Goal: Information Seeking & Learning: Check status

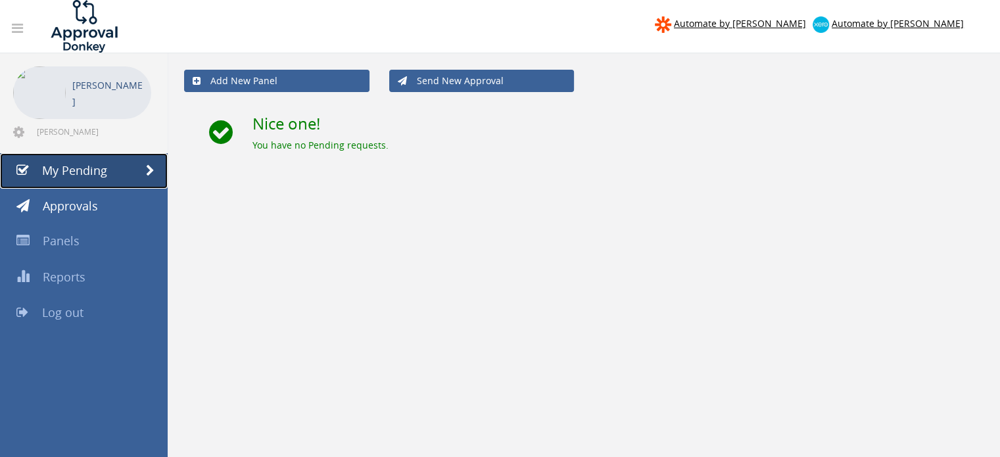
click at [125, 172] on link "My Pending" at bounding box center [84, 171] width 168 height 36
click at [64, 169] on span "My Pending" at bounding box center [74, 170] width 65 height 16
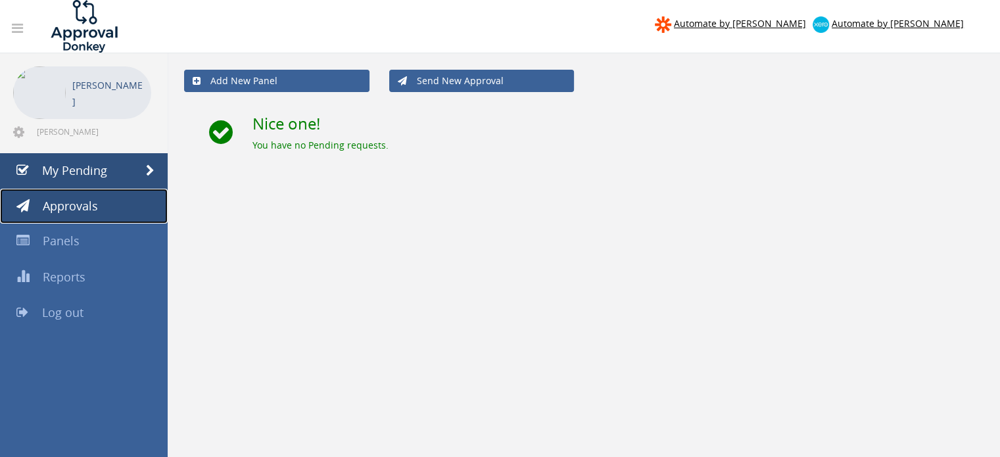
click at [81, 199] on span "Approvals" at bounding box center [70, 206] width 55 height 16
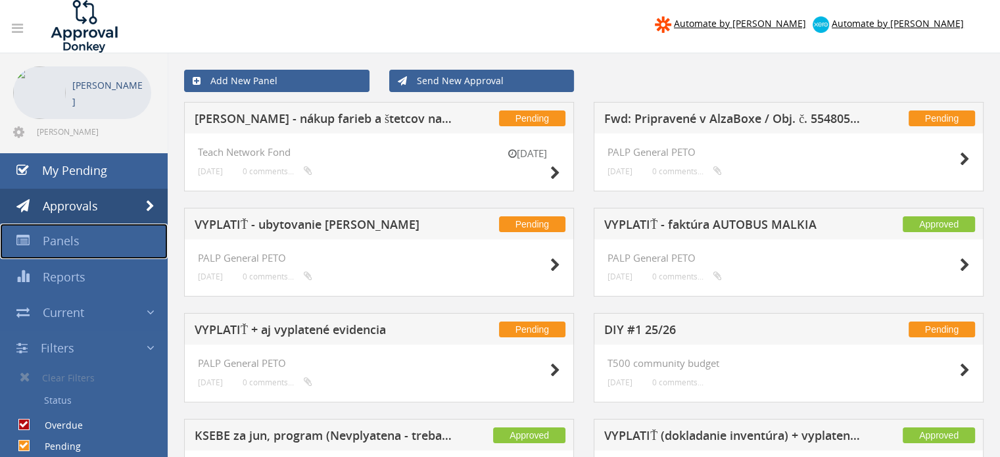
click at [76, 235] on span "Panels" at bounding box center [61, 241] width 37 height 16
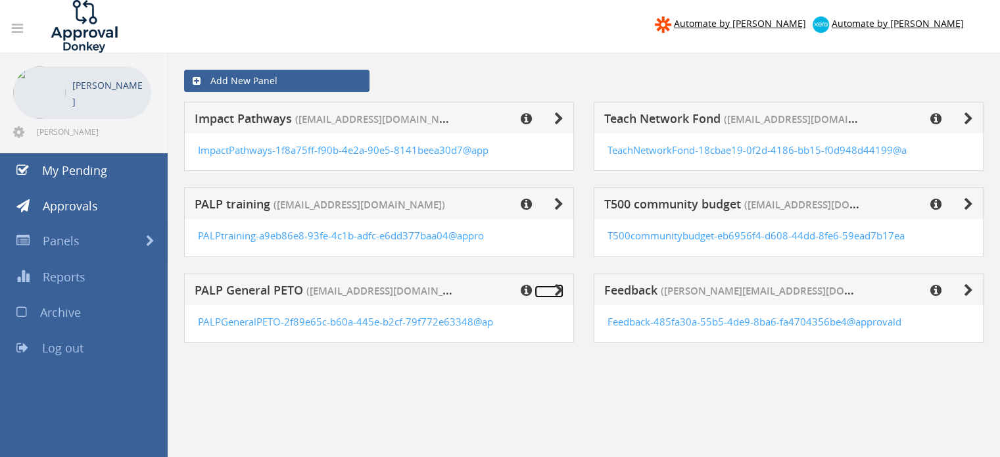
click at [553, 290] on link at bounding box center [549, 291] width 29 height 12
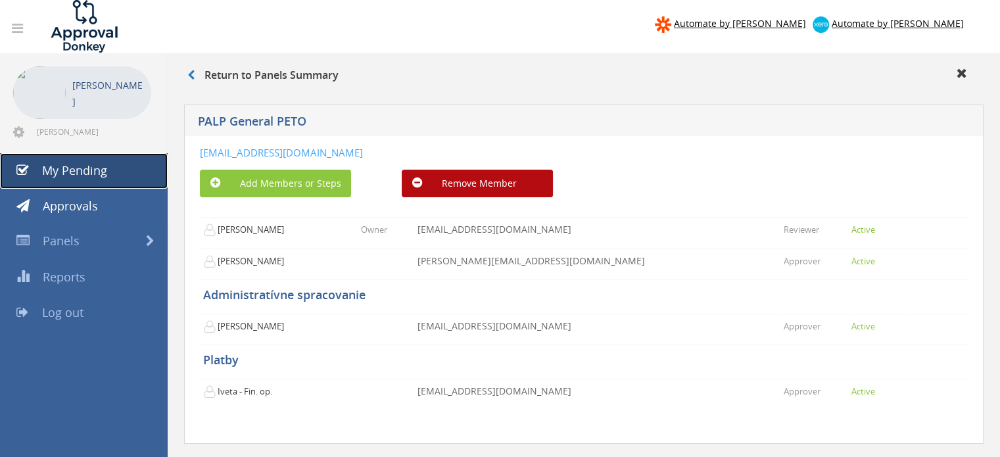
click at [68, 178] on span "My Pending" at bounding box center [74, 170] width 65 height 16
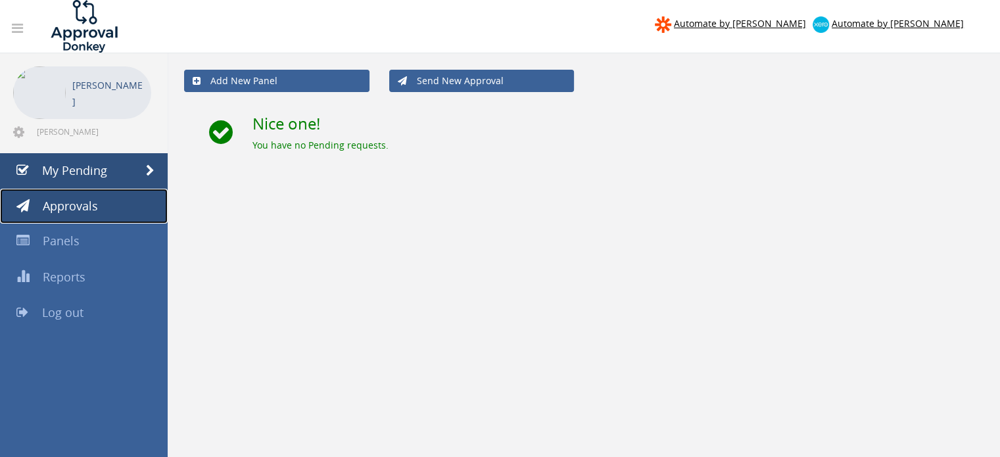
click at [64, 210] on span "Approvals" at bounding box center [70, 206] width 55 height 16
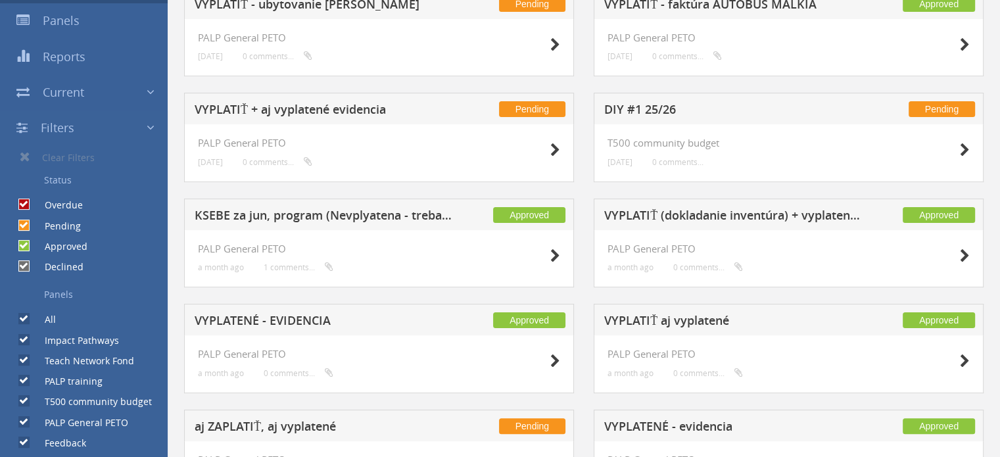
scroll to position [222, 0]
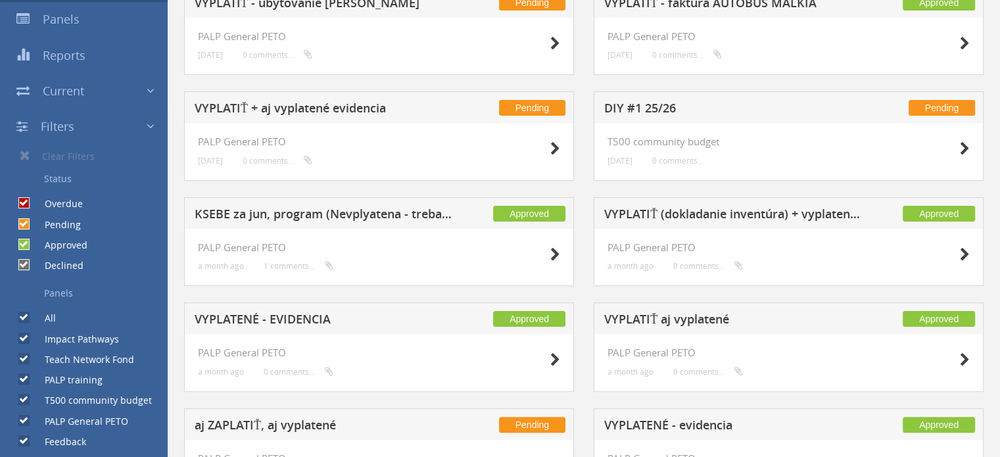
click at [32, 218] on label "Pending" at bounding box center [56, 224] width 49 height 13
click at [22, 220] on input "Pending" at bounding box center [22, 224] width 9 height 9
checkbox input "false"
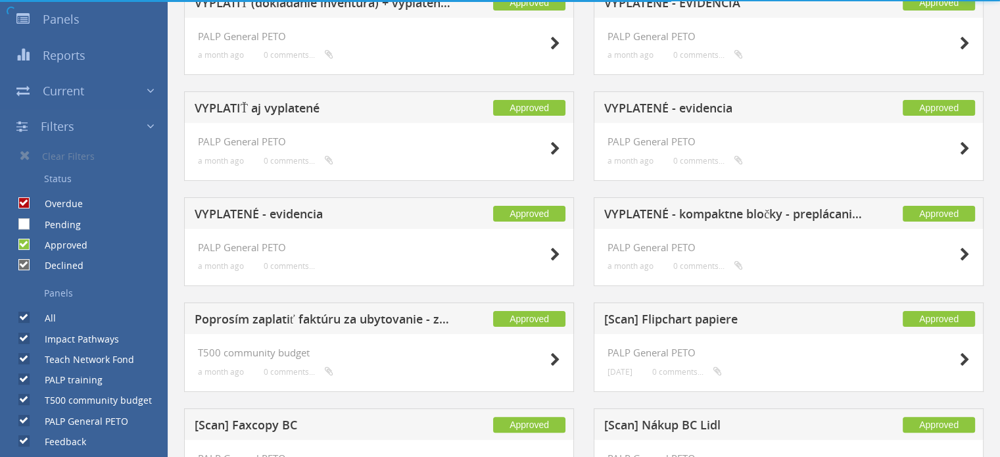
click at [22, 201] on body "Automate by Zapier Automate by Xero Peter Sinaly peter.sinaly@teachforslovakia.…" at bounding box center [500, 6] width 1000 height 457
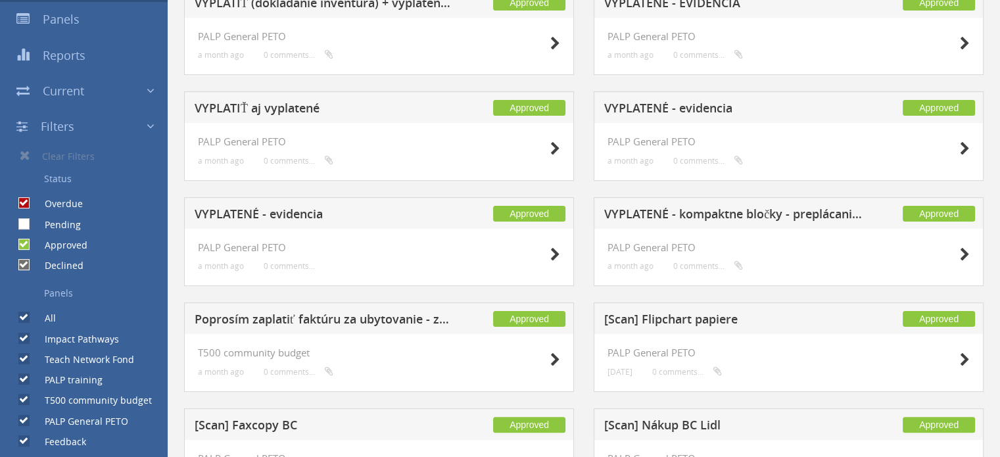
click at [22, 201] on input "Overdue" at bounding box center [22, 203] width 9 height 9
checkbox input "false"
click at [155, 123] on link "Filters" at bounding box center [84, 127] width 168 height 36
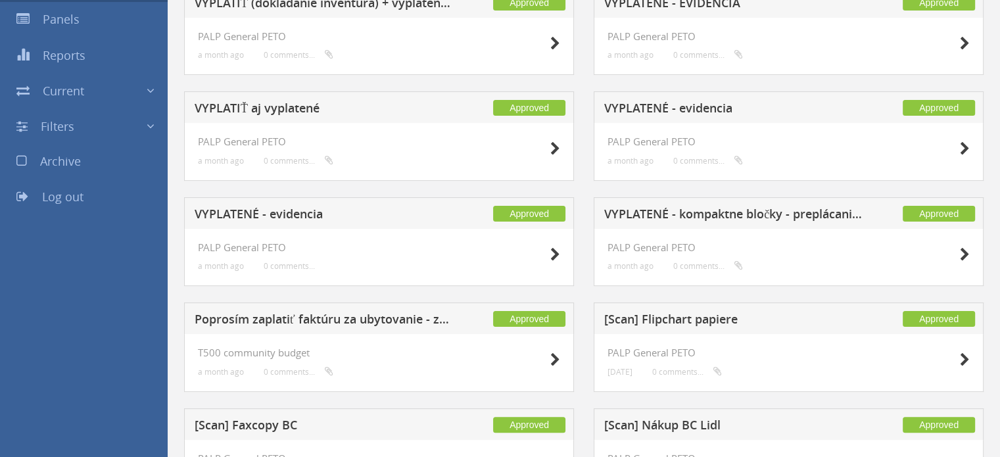
click at [155, 123] on link "Filters" at bounding box center [84, 127] width 168 height 36
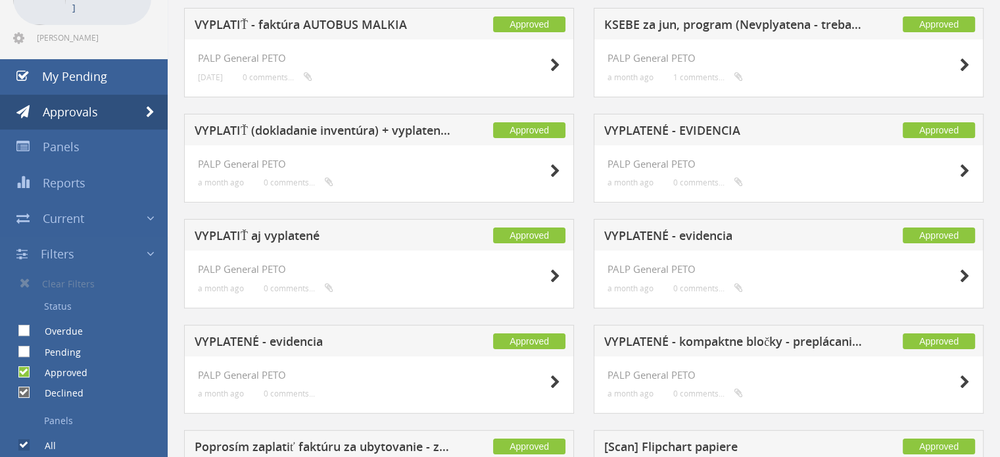
scroll to position [93, 0]
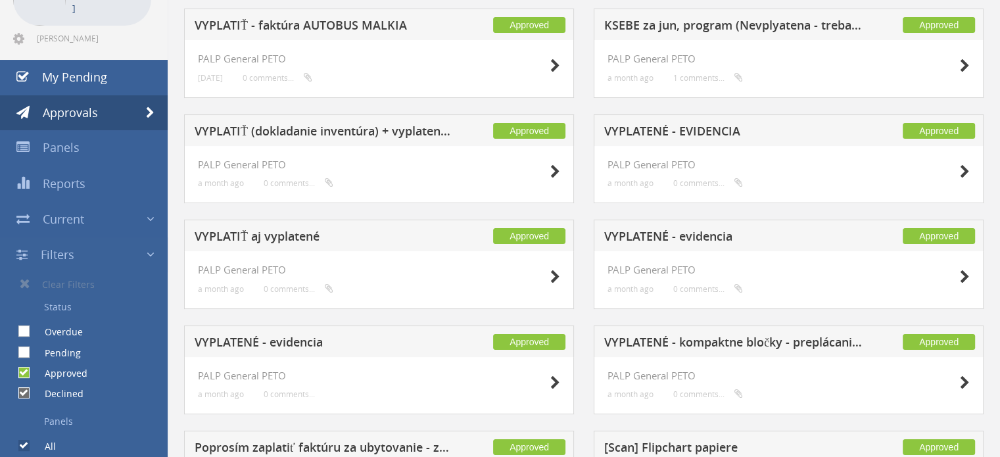
click at [149, 257] on span at bounding box center [151, 255] width 8 height 17
click at [161, 210] on link "Current" at bounding box center [84, 220] width 168 height 36
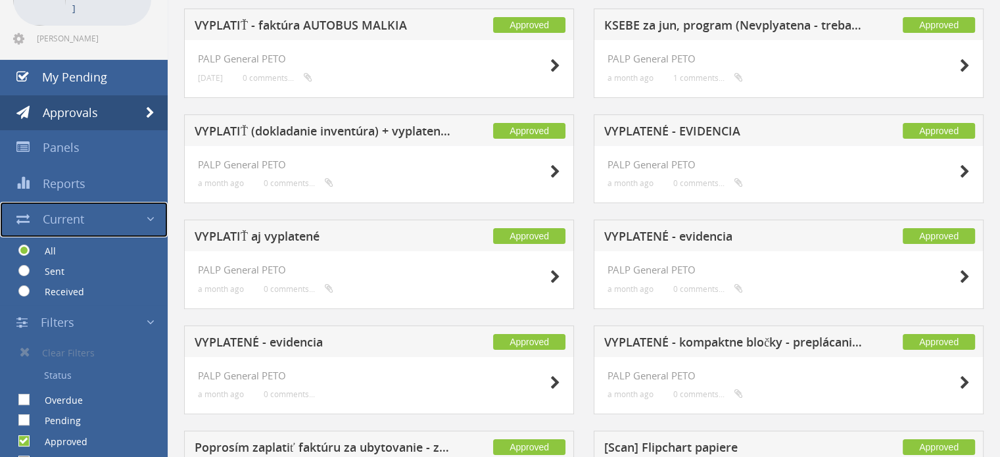
click at [161, 210] on link "Current" at bounding box center [84, 220] width 168 height 36
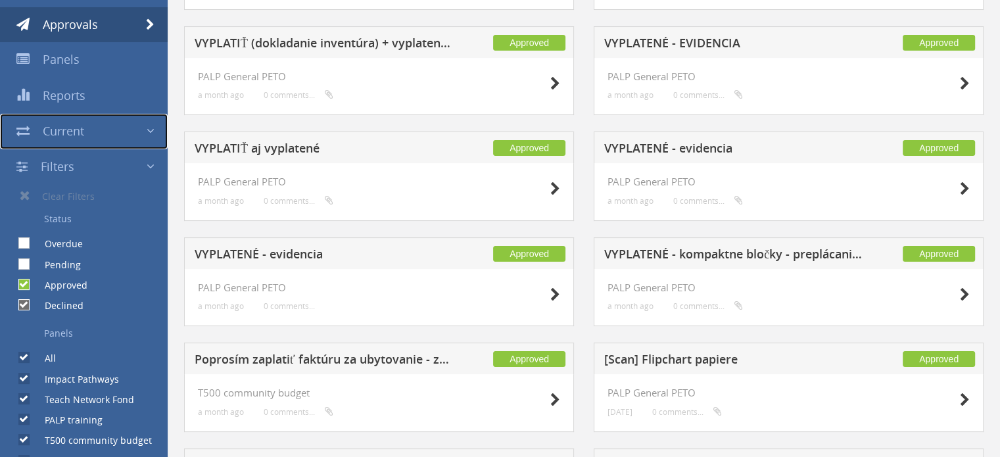
scroll to position [218, 0]
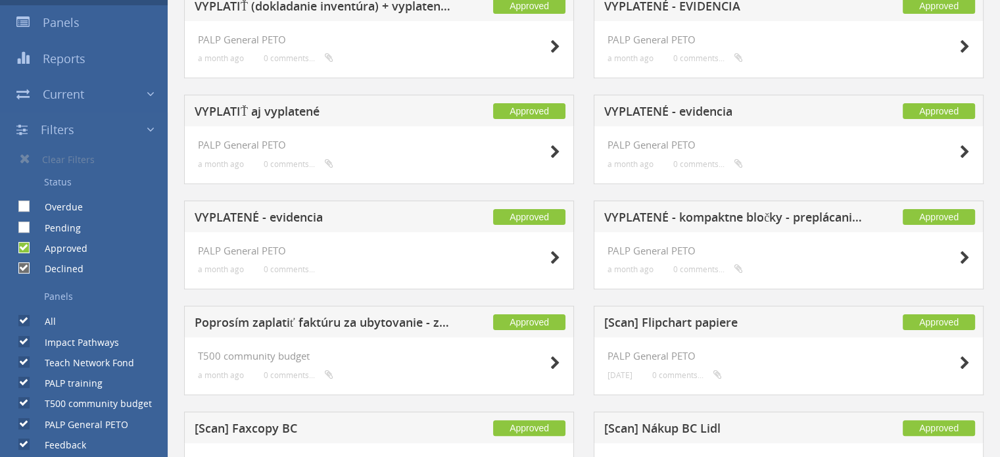
click at [24, 226] on input "Pending" at bounding box center [22, 227] width 9 height 9
checkbox input "true"
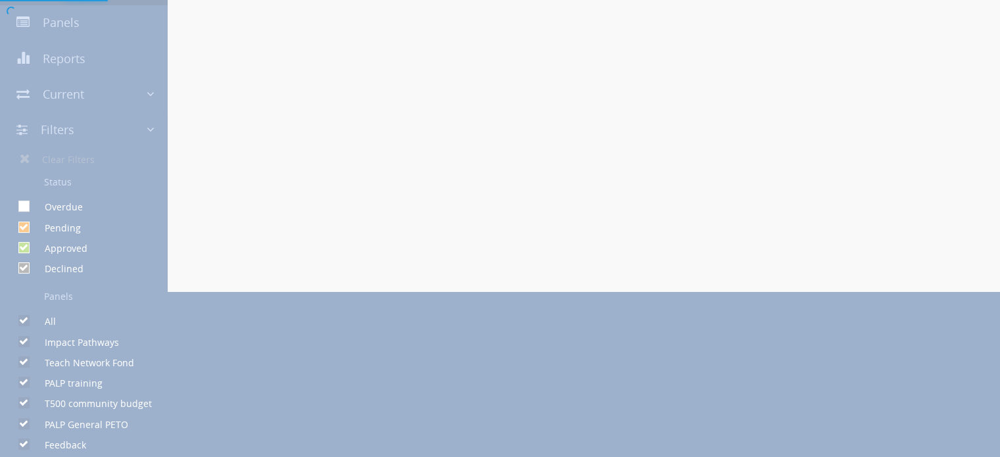
click at [26, 210] on div at bounding box center [500, 228] width 1000 height 457
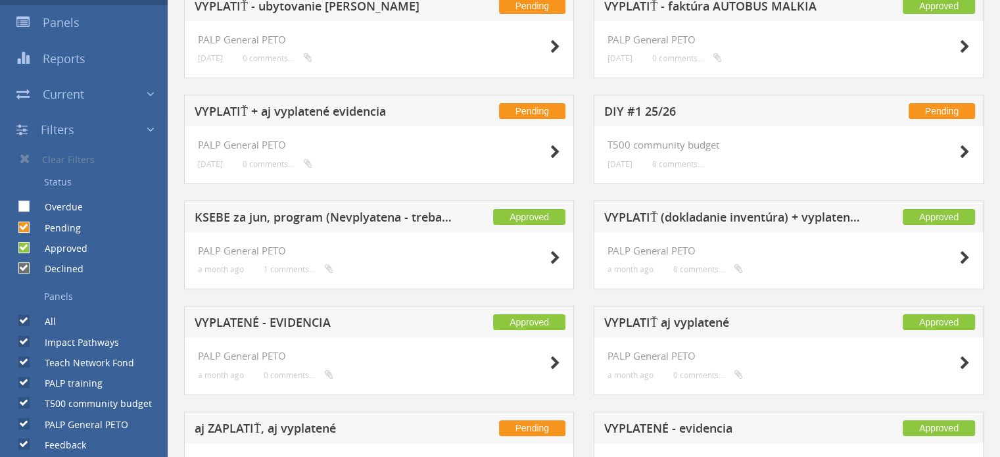
click at [32, 210] on label "Overdue" at bounding box center [57, 207] width 51 height 13
click at [26, 210] on input "Overdue" at bounding box center [22, 207] width 9 height 9
checkbox input "true"
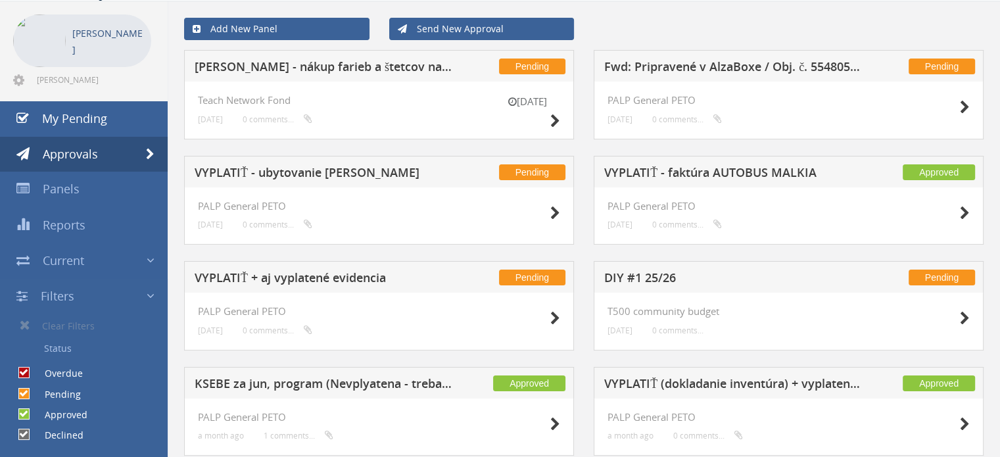
scroll to position [0, 0]
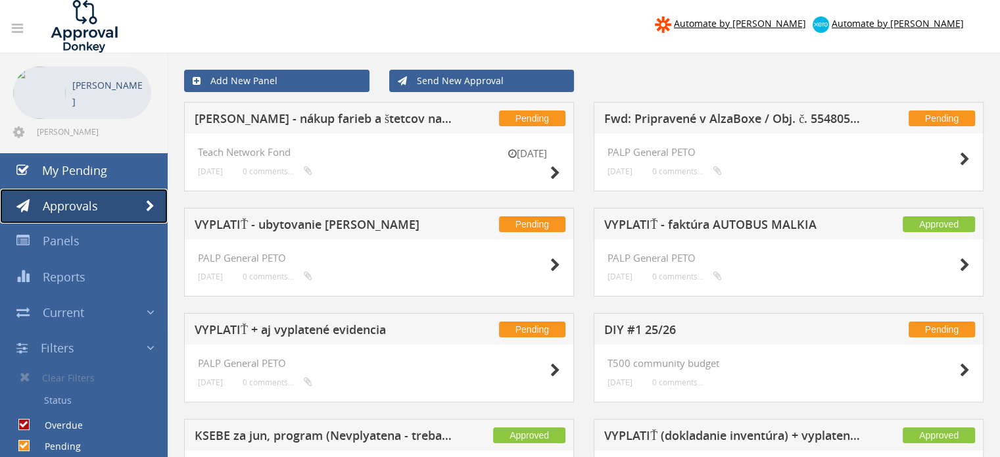
click at [150, 215] on link "Approvals" at bounding box center [84, 207] width 168 height 36
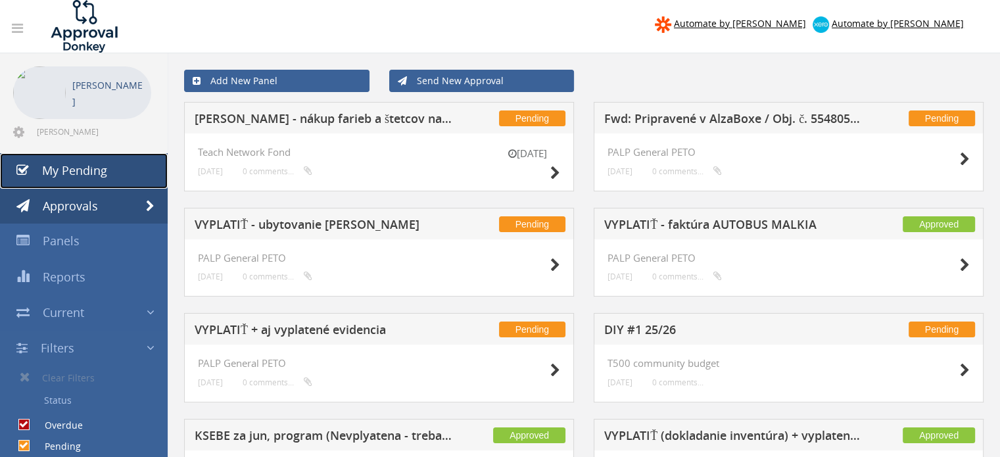
click at [107, 180] on link "My Pending" at bounding box center [84, 171] width 168 height 36
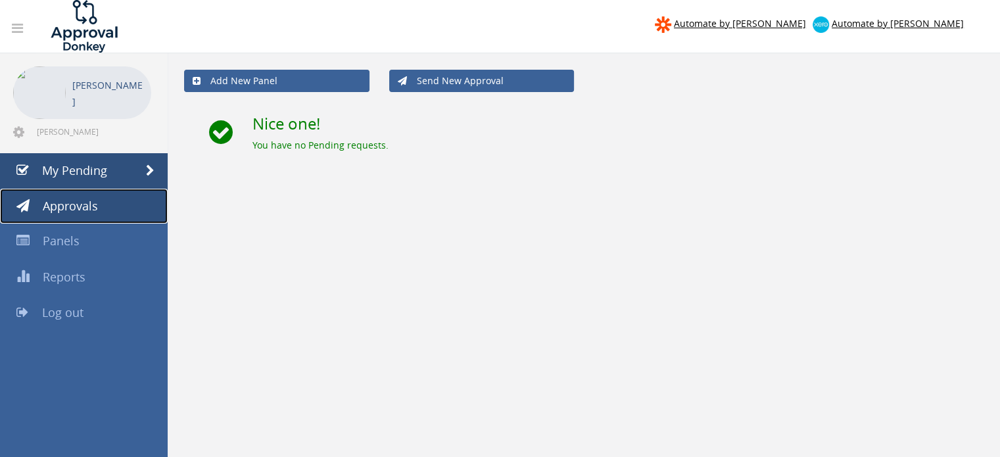
click at [95, 205] on span "Approvals" at bounding box center [70, 206] width 55 height 16
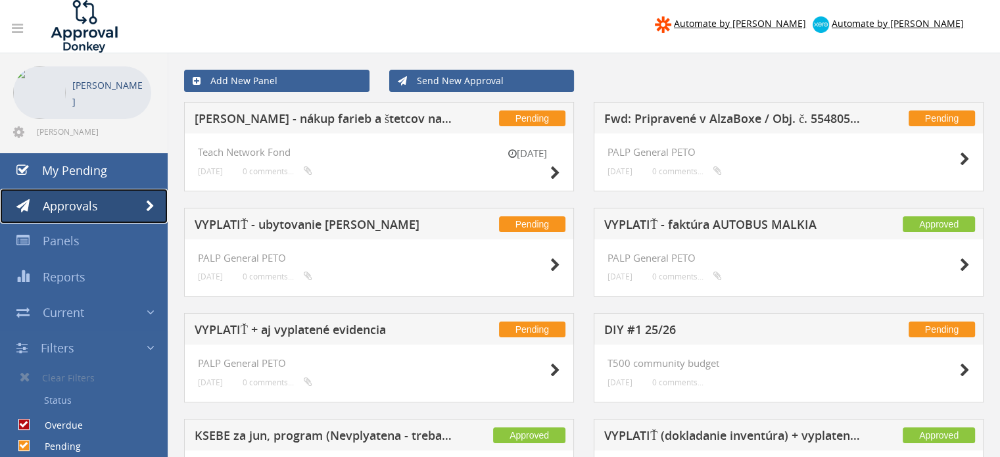
click at [147, 202] on span at bounding box center [150, 207] width 9 height 12
click at [151, 310] on span at bounding box center [151, 313] width 8 height 17
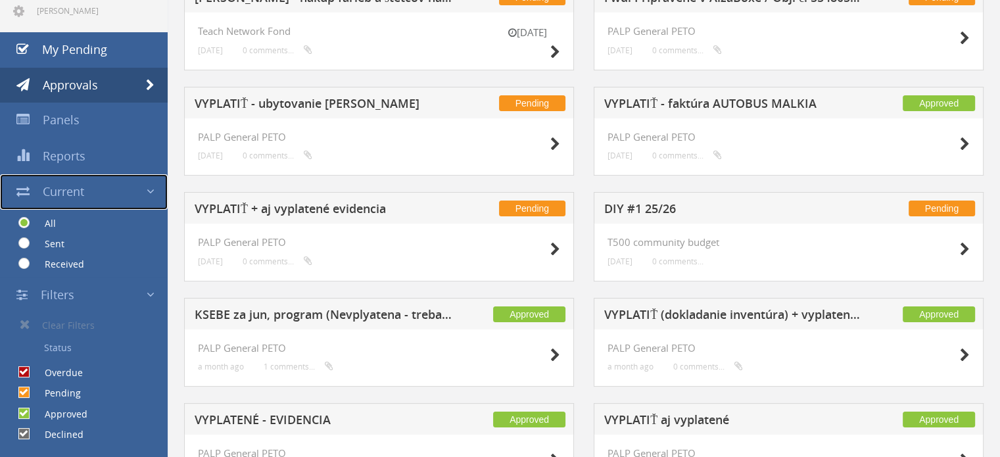
scroll to position [124, 0]
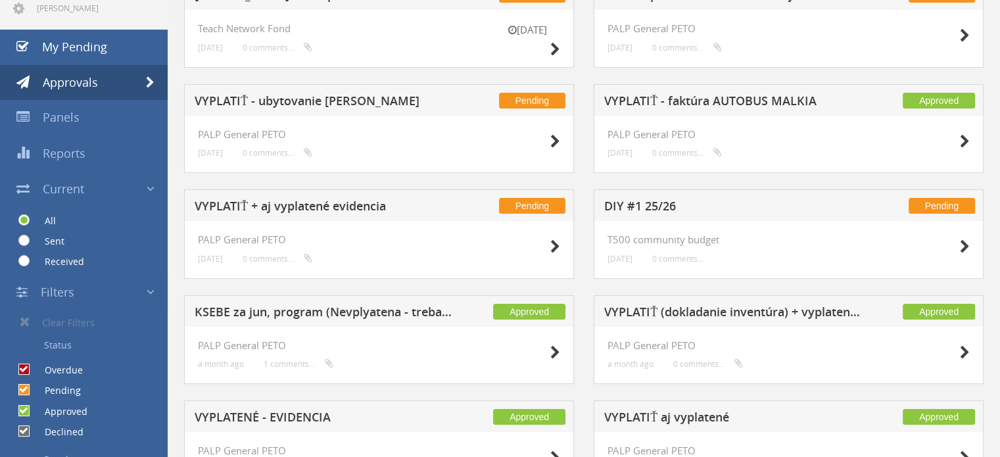
click at [155, 296] on link "Filters" at bounding box center [84, 293] width 168 height 36
click at [66, 328] on span "Archive" at bounding box center [60, 328] width 41 height 16
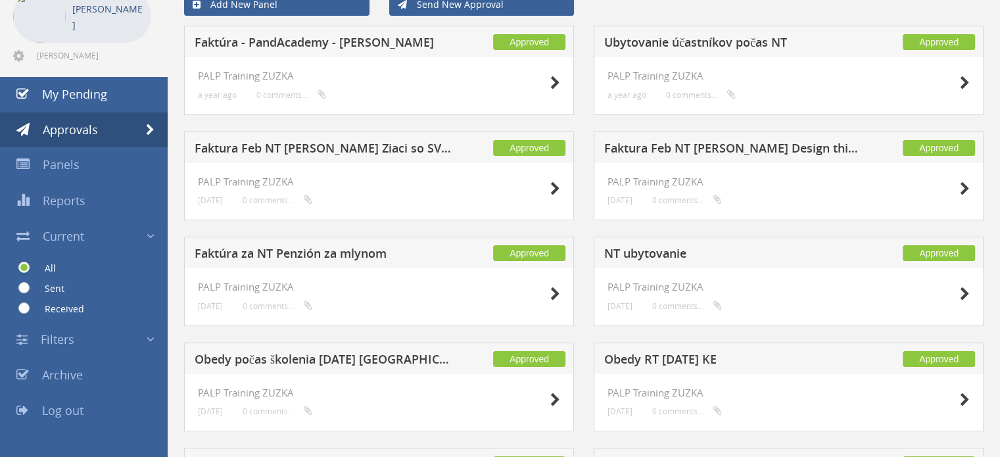
scroll to position [70, 0]
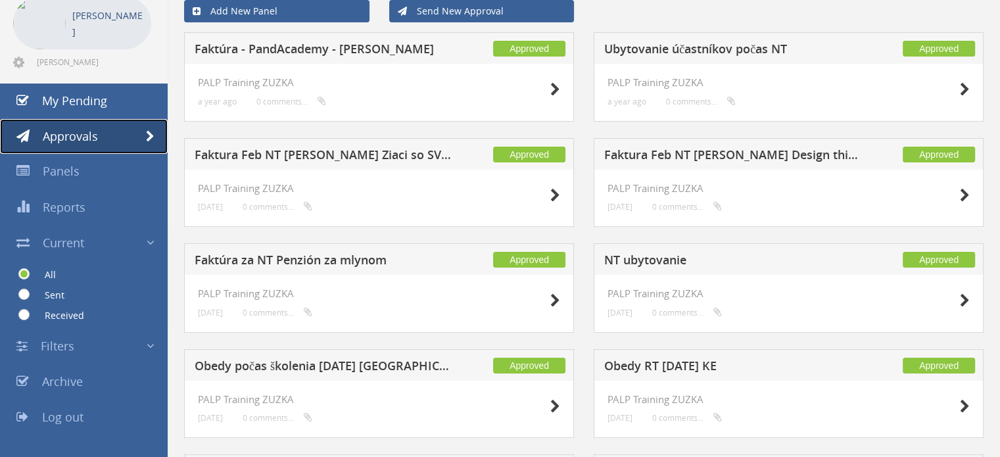
click at [90, 128] on span "Approvals" at bounding box center [70, 136] width 55 height 16
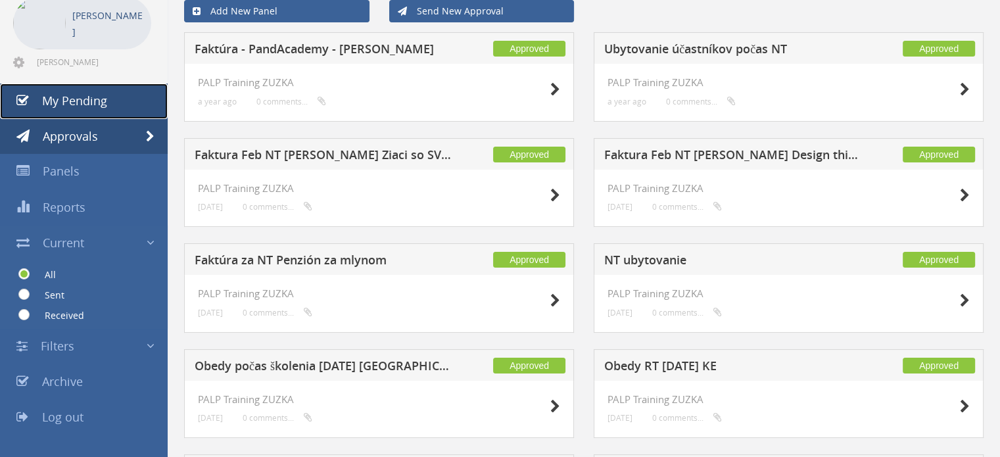
click at [116, 114] on link "My Pending" at bounding box center [84, 102] width 168 height 36
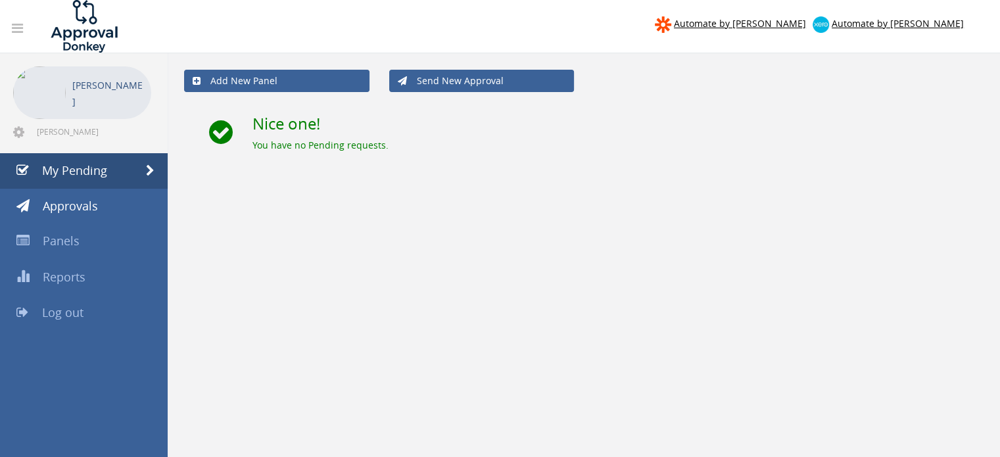
click at [25, 28] on link at bounding box center [17, 29] width 28 height 26
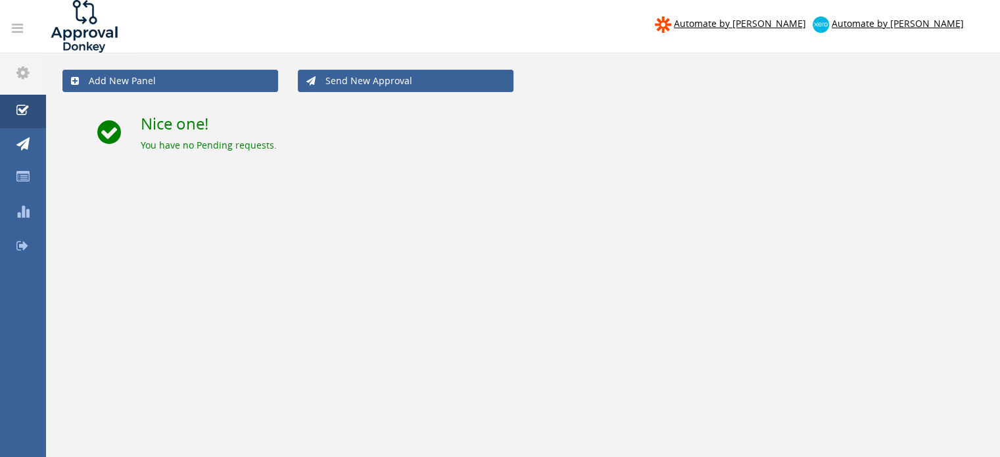
click at [25, 28] on link at bounding box center [17, 29] width 28 height 26
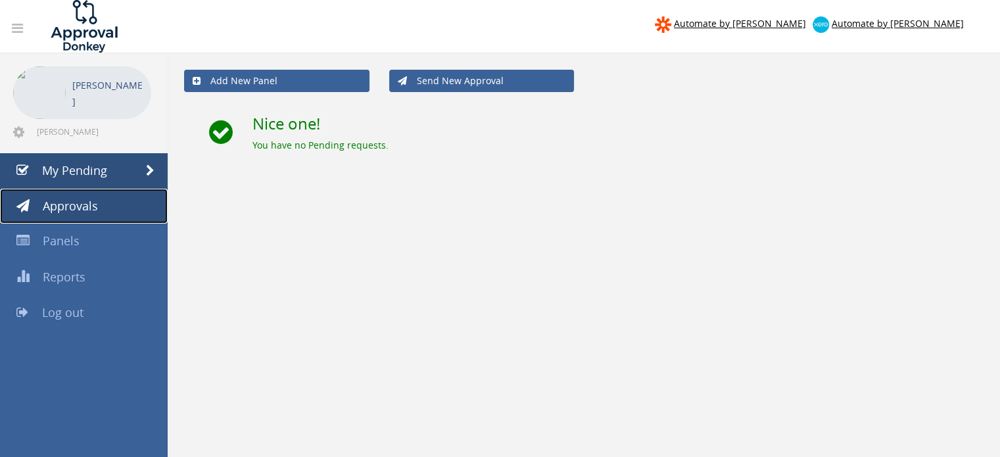
click at [80, 201] on span "Approvals" at bounding box center [70, 206] width 55 height 16
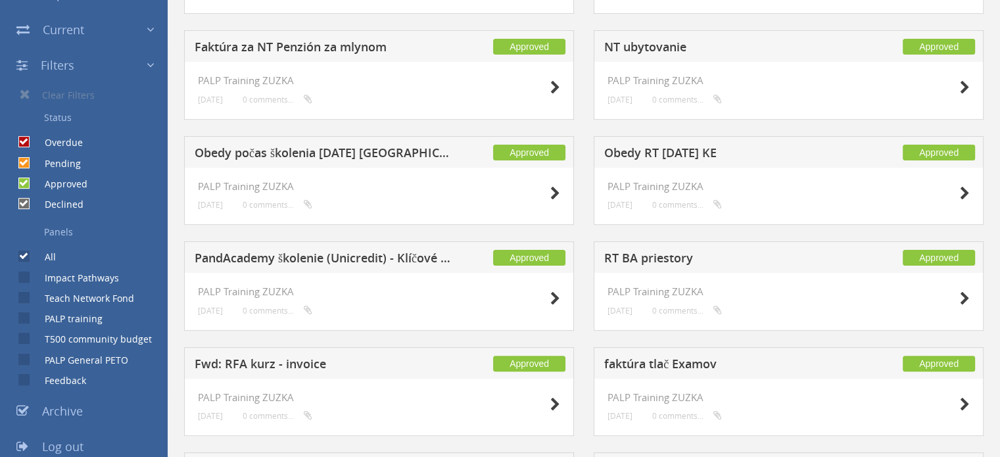
scroll to position [277, 0]
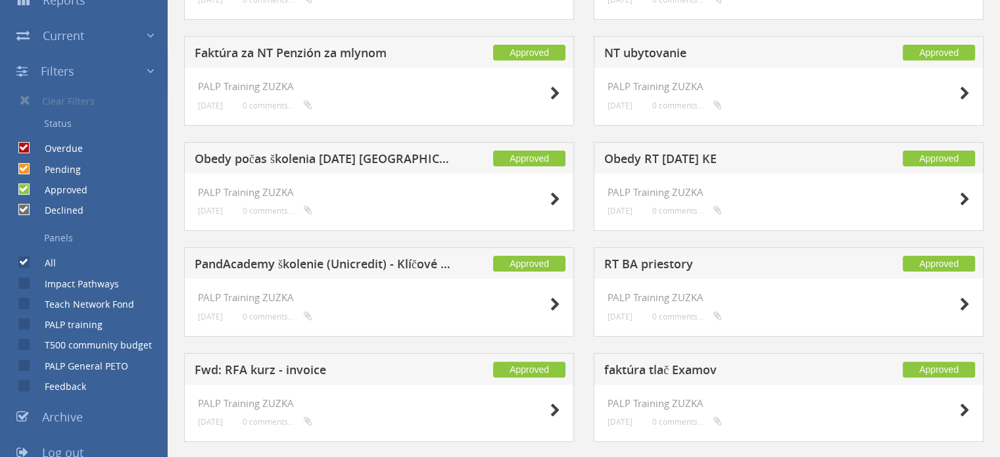
click at [144, 76] on link "Filters" at bounding box center [84, 72] width 168 height 36
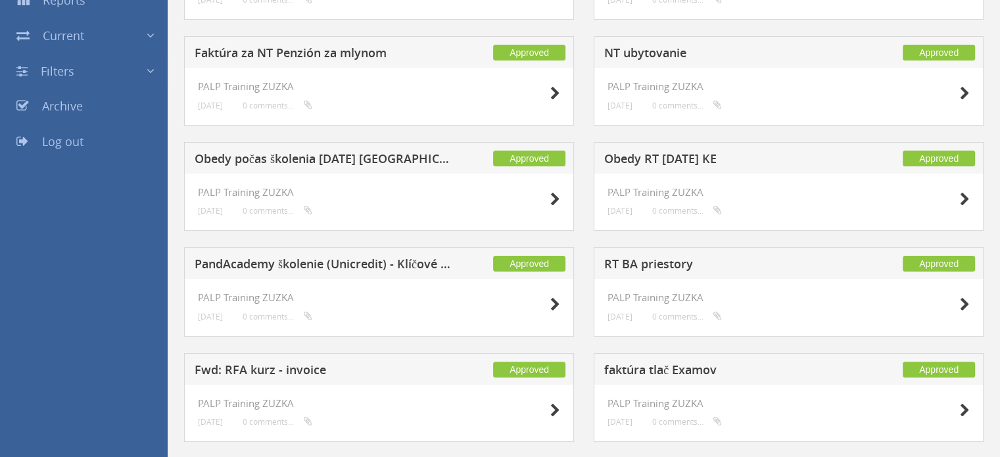
click at [144, 76] on link "Filters" at bounding box center [84, 72] width 168 height 36
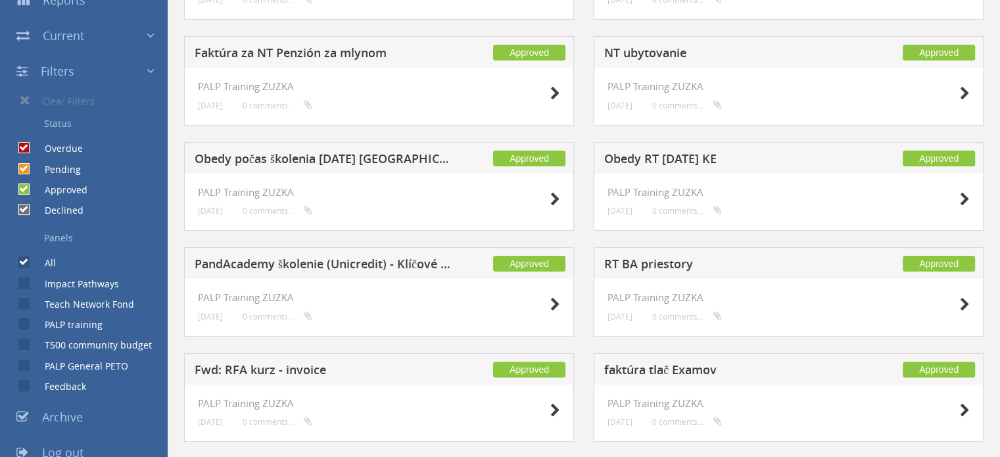
click at [32, 360] on label "PALP General PETO" at bounding box center [80, 366] width 97 height 13
click at [27, 361] on input "PALP General PETO" at bounding box center [22, 365] width 9 height 9
checkbox input "true"
checkbox input "false"
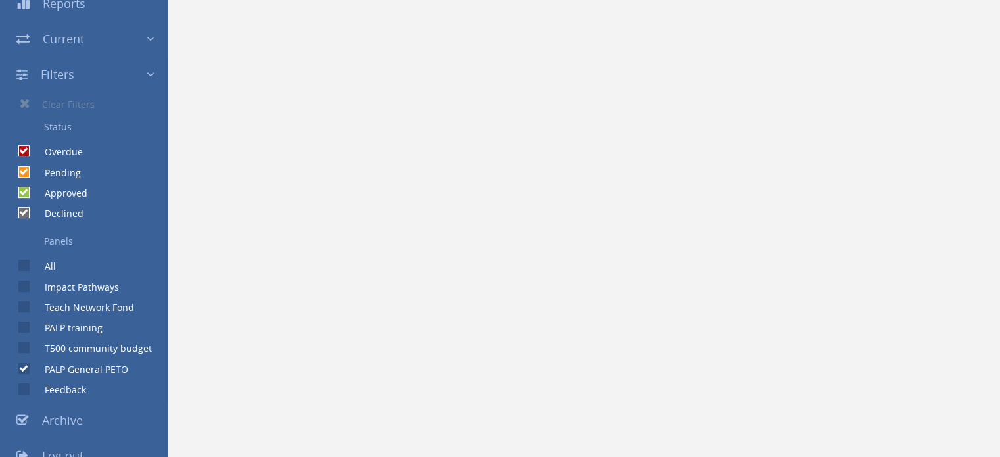
scroll to position [290, 0]
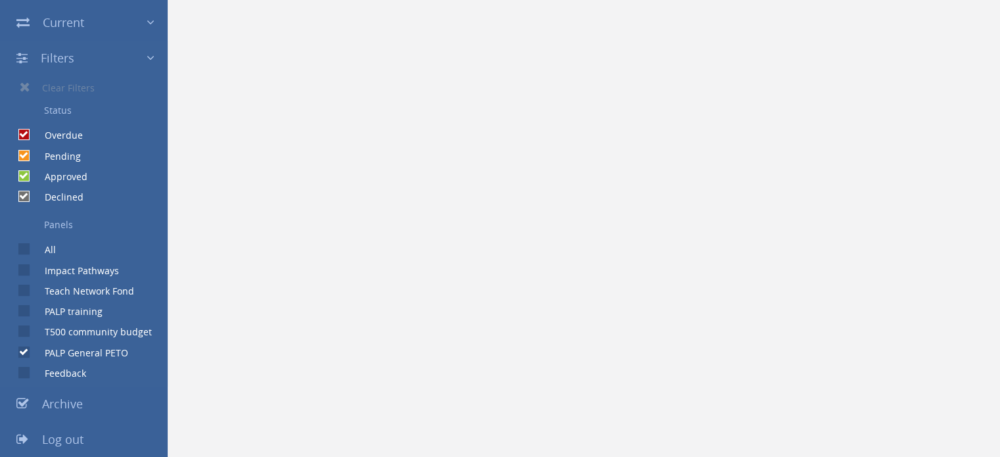
click at [26, 312] on input "PALP training" at bounding box center [22, 311] width 9 height 9
checkbox input "true"
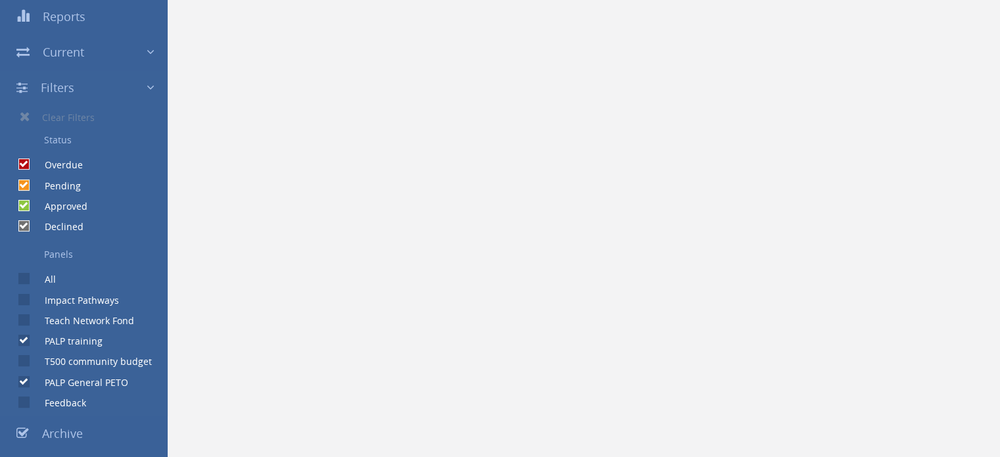
scroll to position [282, 0]
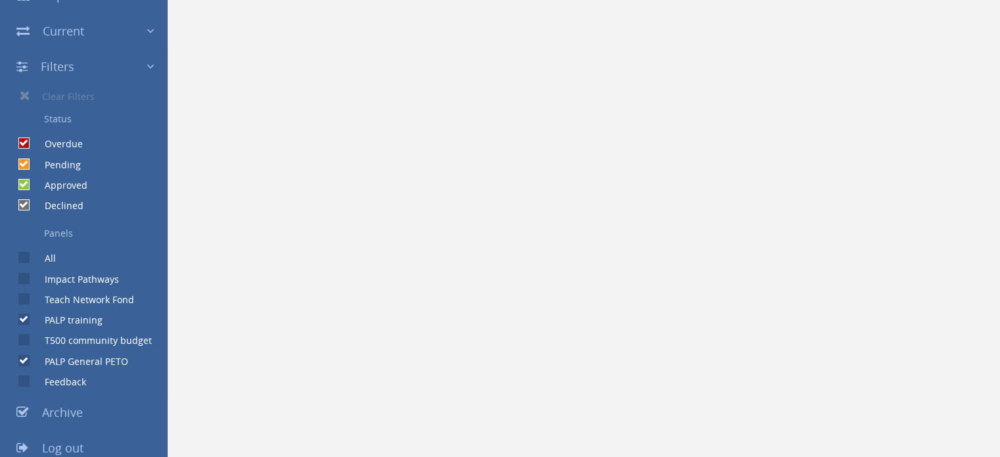
click at [29, 247] on div "All" at bounding box center [28, 255] width 56 height 20
click at [25, 256] on input "All" at bounding box center [22, 258] width 9 height 9
checkbox input "true"
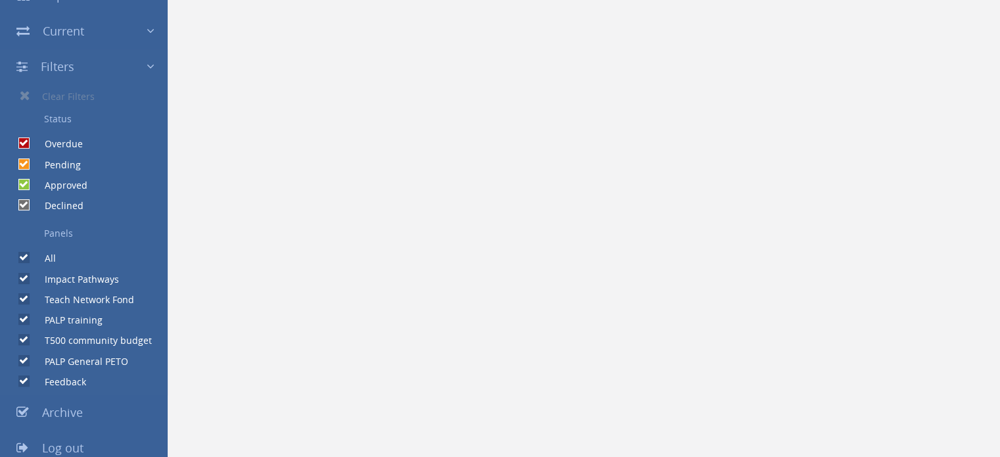
checkbox input "true"
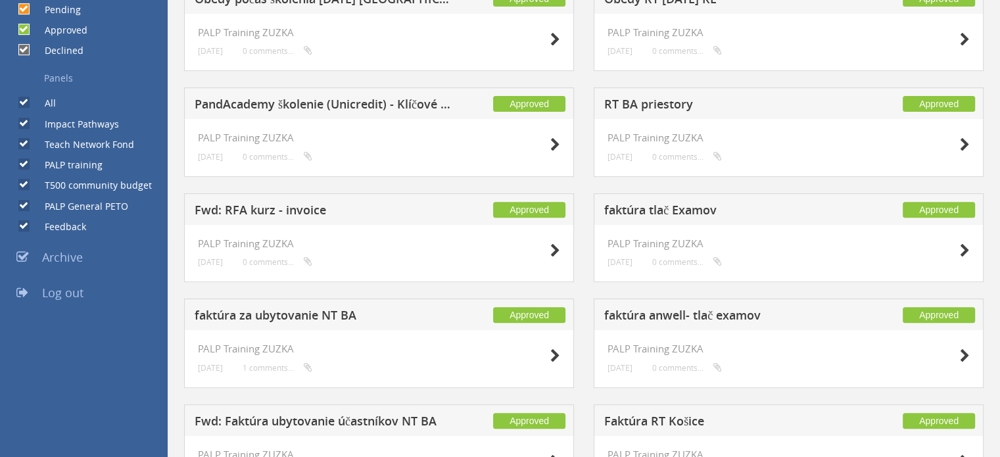
scroll to position [439, 0]
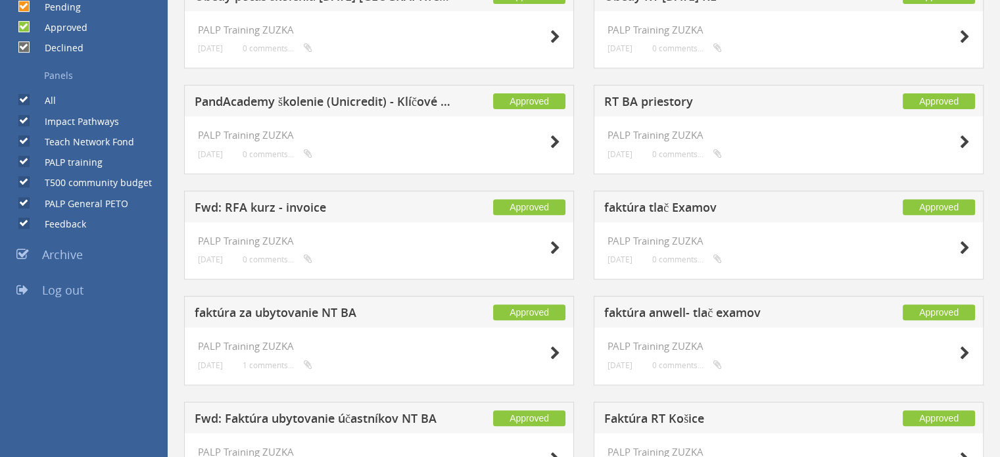
click at [21, 252] on icon at bounding box center [22, 254] width 12 height 13
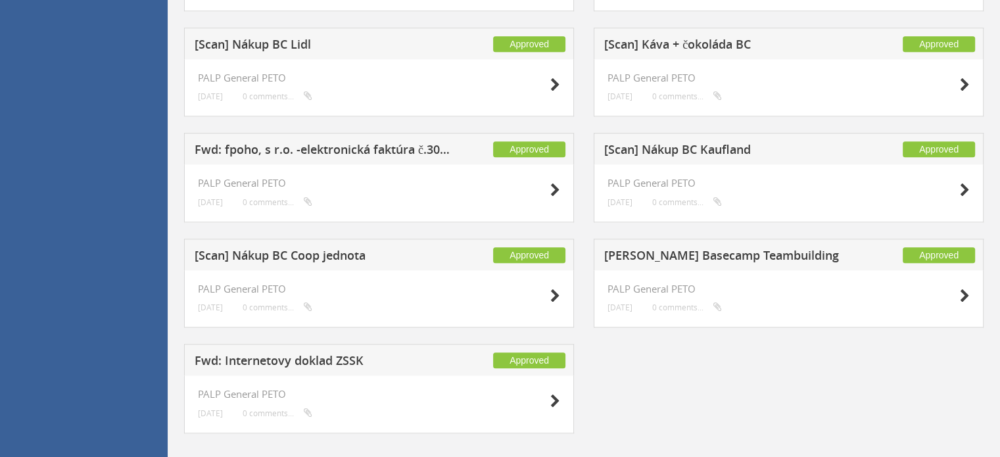
scroll to position [1041, 0]
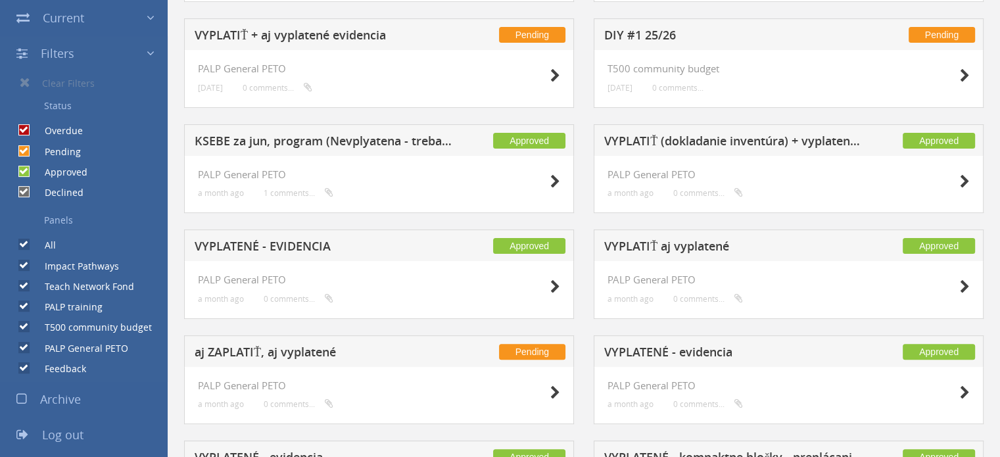
scroll to position [293, 0]
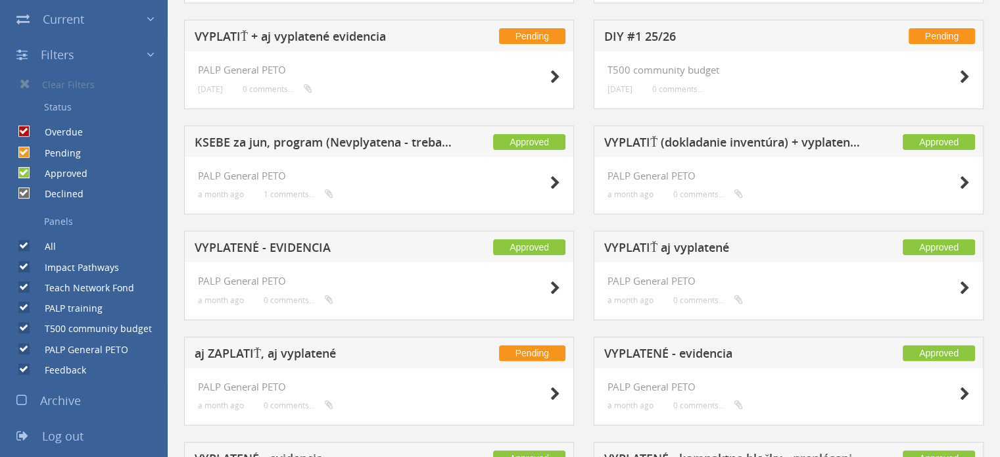
click at [26, 191] on input "Declined" at bounding box center [22, 193] width 9 height 9
checkbox input "false"
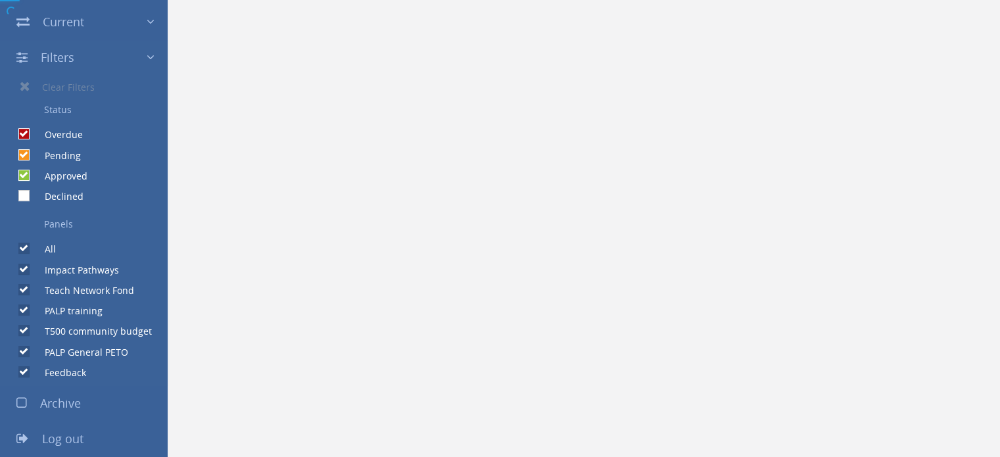
scroll to position [290, 0]
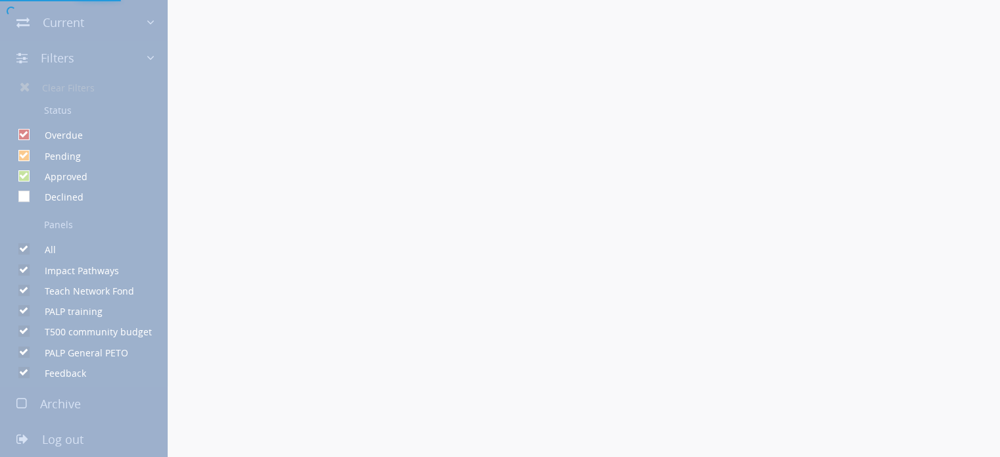
click at [22, 151] on div at bounding box center [500, 228] width 1000 height 457
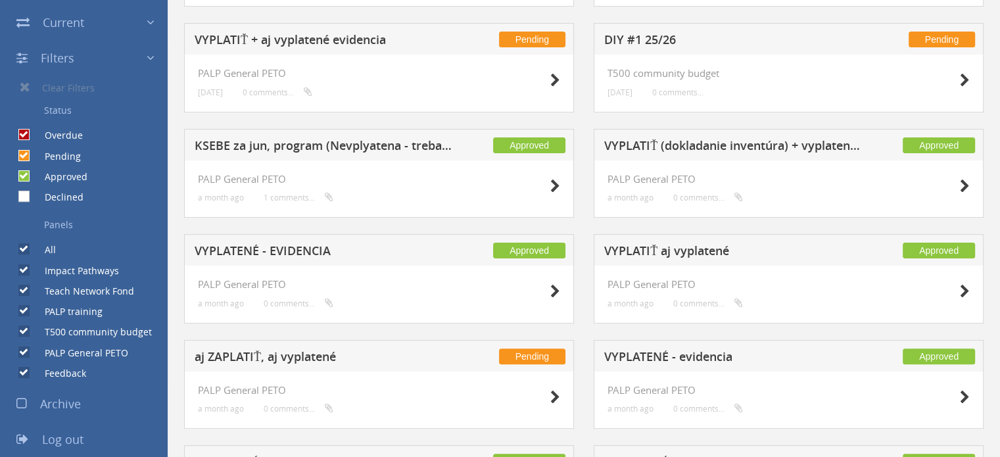
click at [22, 151] on input "Pending" at bounding box center [22, 155] width 9 height 9
checkbox input "false"
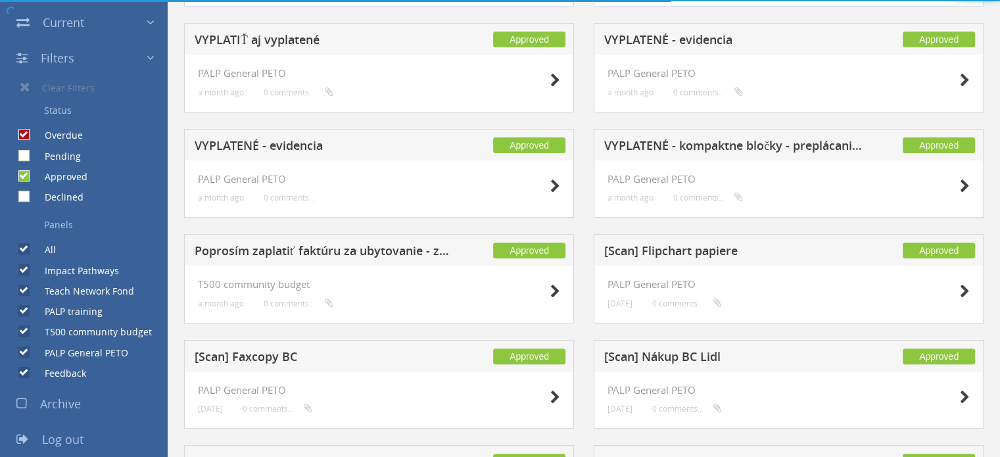
click at [24, 0] on div at bounding box center [500, 0] width 1000 height 0
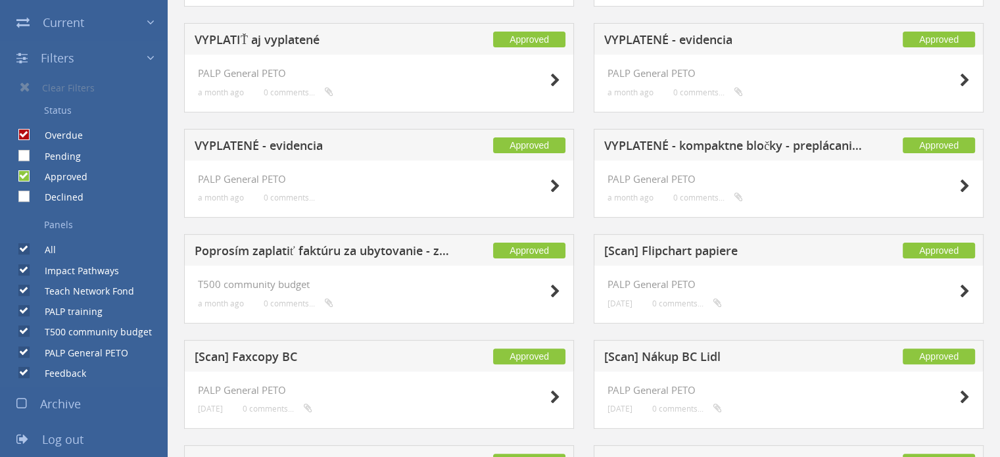
click at [32, 129] on label "Overdue" at bounding box center [57, 135] width 51 height 13
click at [24, 131] on input "Overdue" at bounding box center [22, 135] width 9 height 9
checkbox input "false"
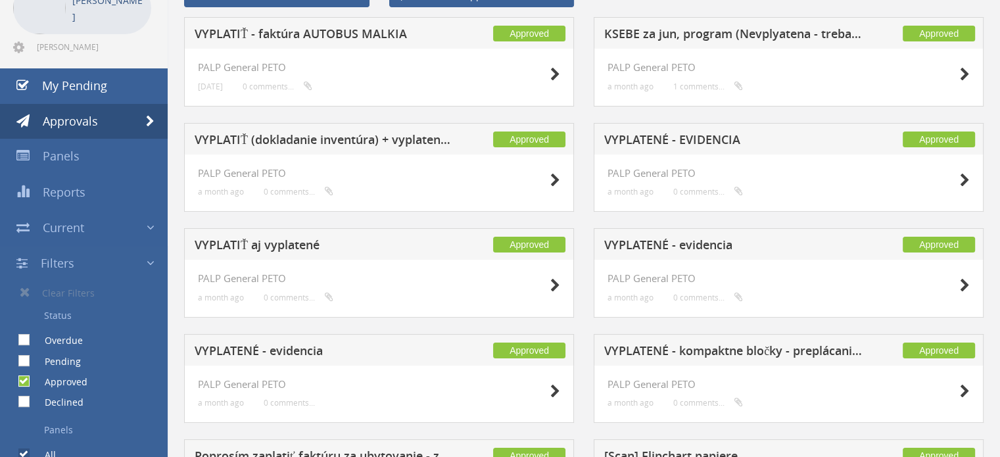
scroll to position [0, 0]
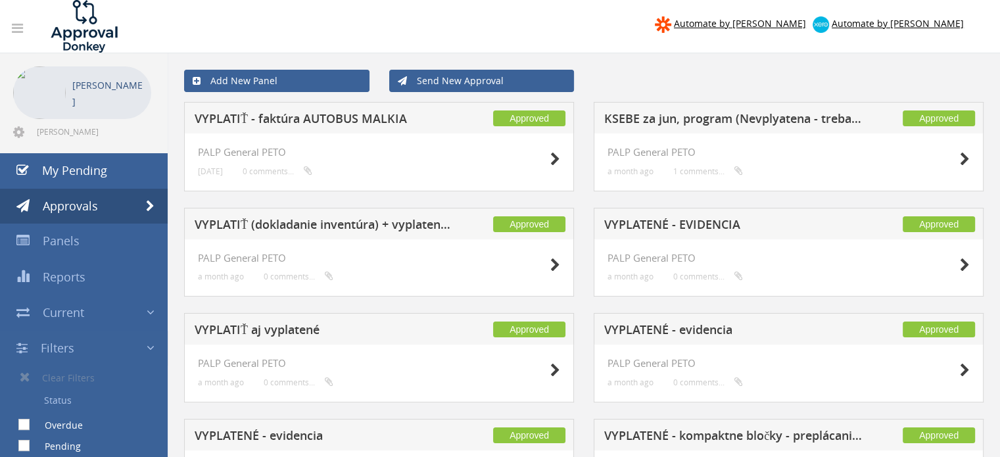
click at [135, 343] on link "Filters" at bounding box center [84, 349] width 168 height 36
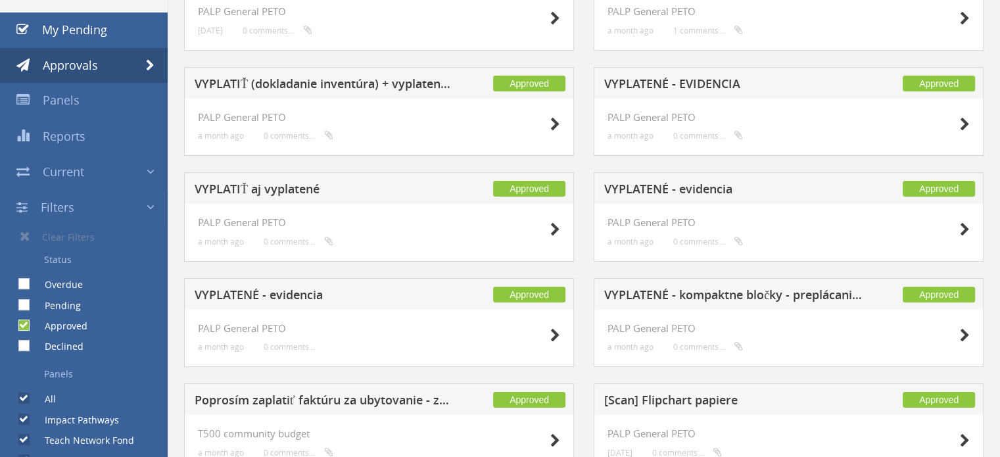
scroll to position [144, 0]
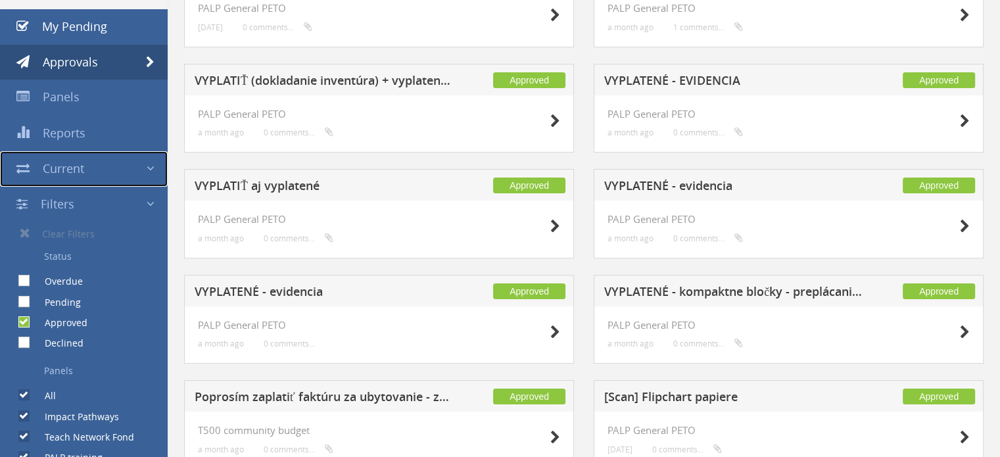
click at [153, 168] on span at bounding box center [151, 168] width 8 height 17
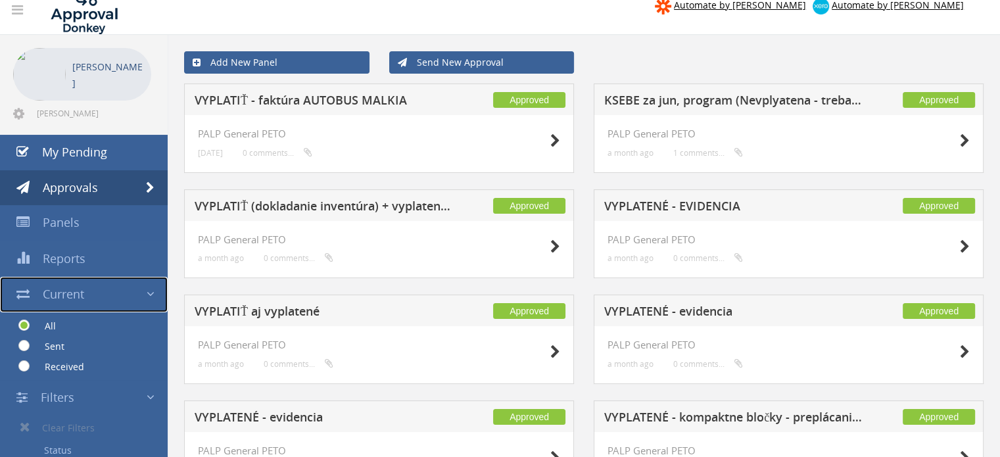
scroll to position [17, 0]
